Goal: Task Accomplishment & Management: Manage account settings

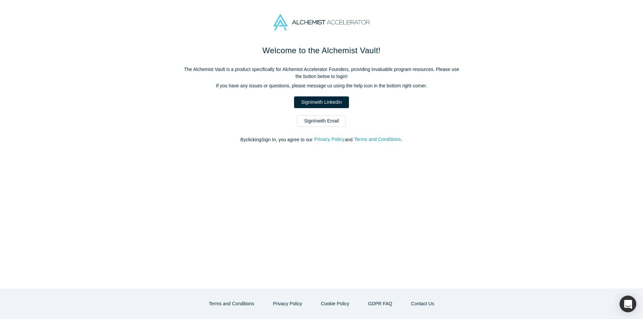
click at [336, 127] on div "Welcome to the Alchemist Vault! The Alchemist Vault is a product specifically f…" at bounding box center [321, 98] width 281 height 106
click at [341, 124] on link "Sign In with Email" at bounding box center [321, 121] width 49 height 12
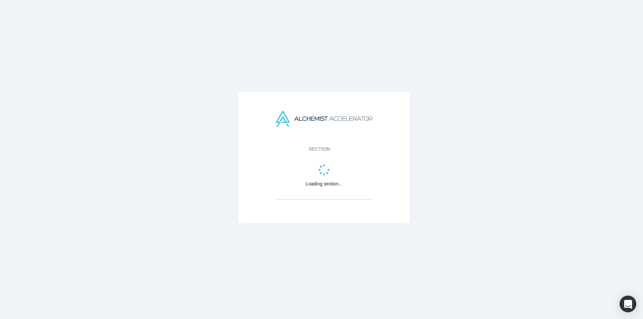
click at [371, 94] on div "Section Loading section..." at bounding box center [323, 157] width 171 height 131
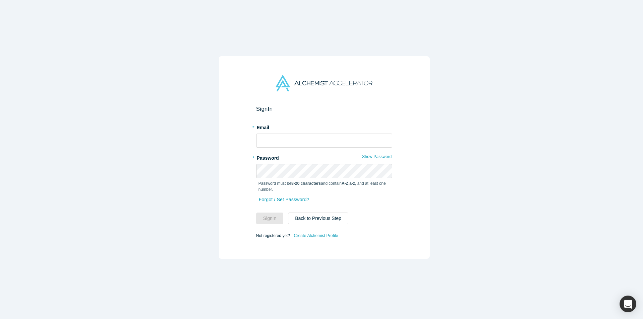
click at [385, 138] on span at bounding box center [385, 137] width 5 height 5
type input "[EMAIL_ADDRESS][DOMAIN_NAME]"
click at [318, 107] on h2 "Sign In" at bounding box center [324, 108] width 136 height 7
click at [262, 213] on button "Sign In" at bounding box center [269, 219] width 27 height 12
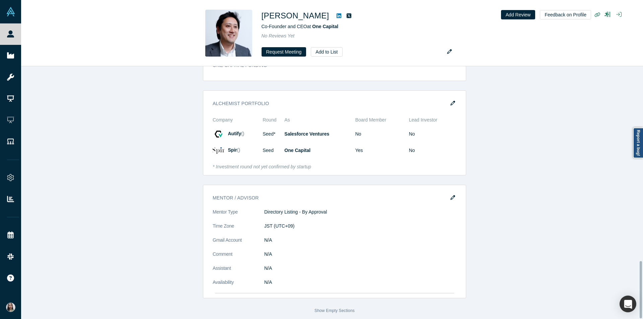
scroll to position [863, 0]
